Goal: Task Accomplishment & Management: Manage account settings

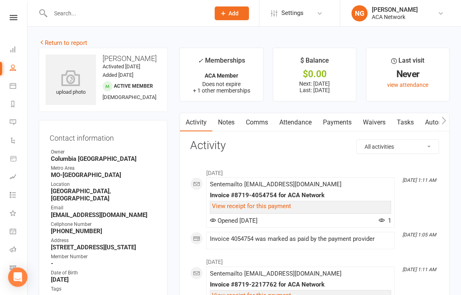
click at [66, 12] on input "text" at bounding box center [126, 13] width 156 height 11
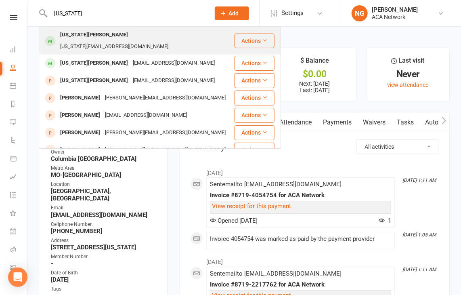
type input "[US_STATE]"
click at [136, 41] on div "[US_STATE][EMAIL_ADDRESS][DOMAIN_NAME]" at bounding box center [114, 47] width 113 height 12
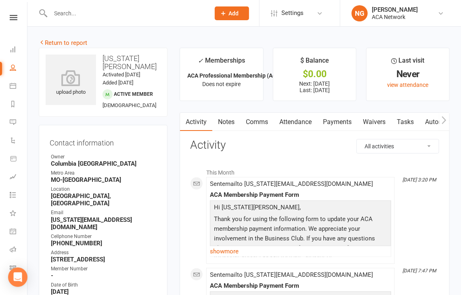
click at [133, 140] on div "Contact information Owner [GEOGRAPHIC_DATA] [GEOGRAPHIC_DATA]-[GEOGRAPHIC_DATA]…" at bounding box center [103, 288] width 129 height 327
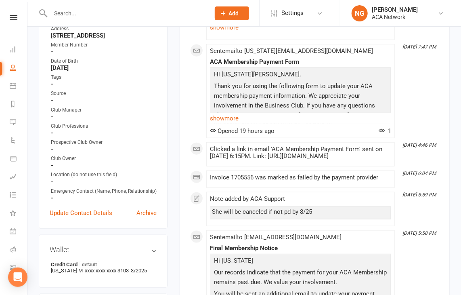
scroll to position [222, 0]
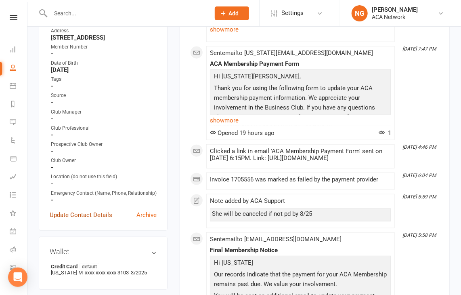
click at [72, 212] on link "Update Contact Details" at bounding box center [81, 215] width 63 height 10
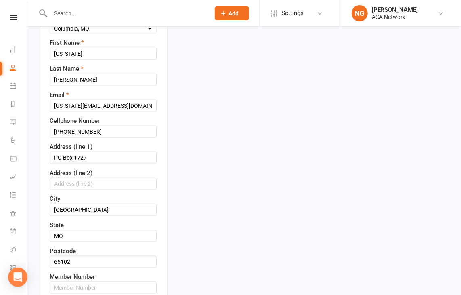
scroll to position [153, 0]
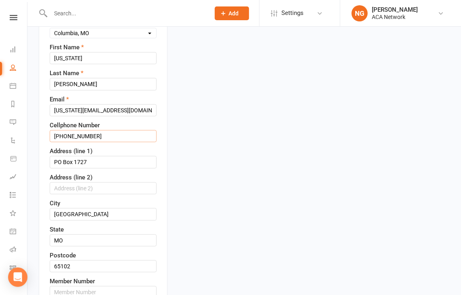
click at [96, 142] on input "[PHONE_NUMBER]" at bounding box center [103, 136] width 107 height 12
drag, startPoint x: 107, startPoint y: 142, endPoint x: 113, endPoint y: 143, distance: 5.8
click at [108, 142] on input "[PHONE_NUMBER]" at bounding box center [103, 136] width 107 height 12
drag, startPoint x: 105, startPoint y: 144, endPoint x: 0, endPoint y: 142, distance: 105.0
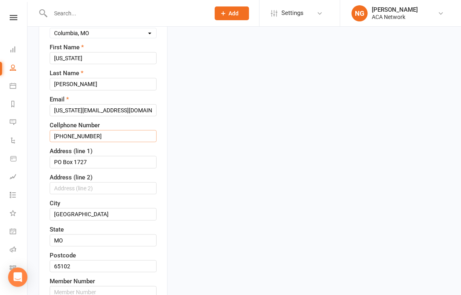
paste input "573.690.1616"
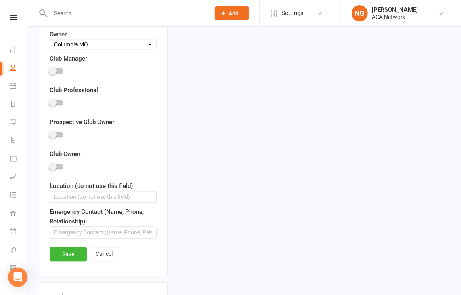
scroll to position [532, 0]
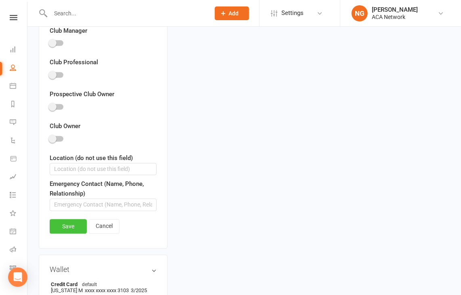
type input "573.690.1616"
click at [67, 232] on link "Save" at bounding box center [68, 226] width 37 height 15
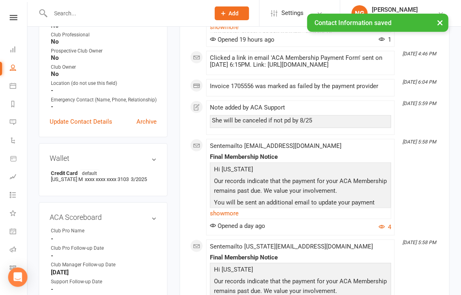
scroll to position [47, 0]
